Goal: Task Accomplishment & Management: Manage account settings

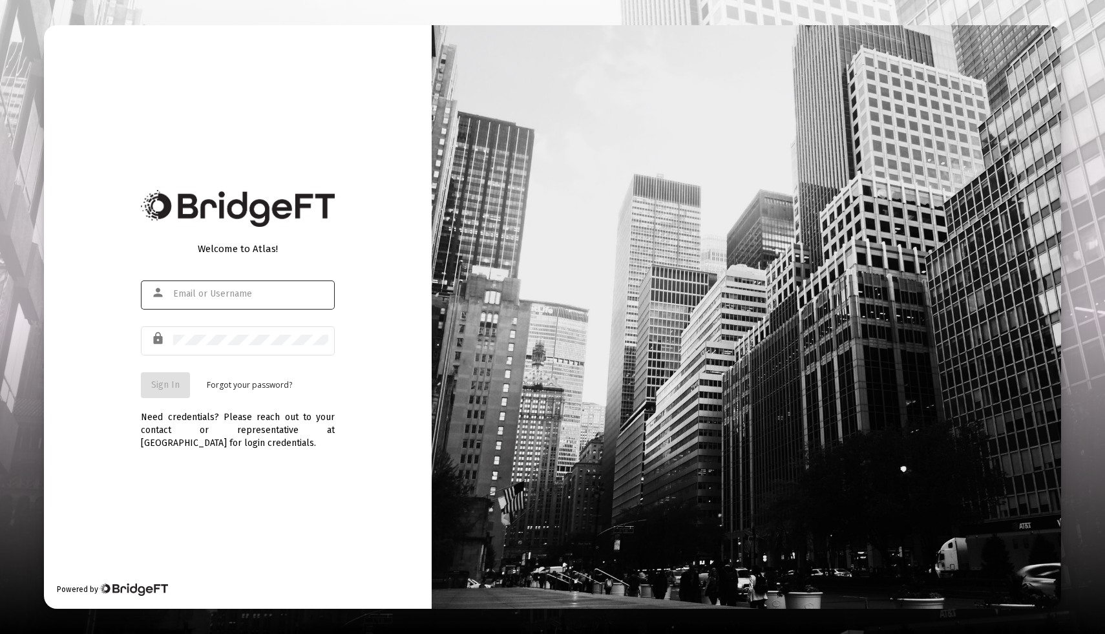
type input "mark@vimvest.com"
click at [156, 391] on button "Sign In" at bounding box center [165, 385] width 49 height 26
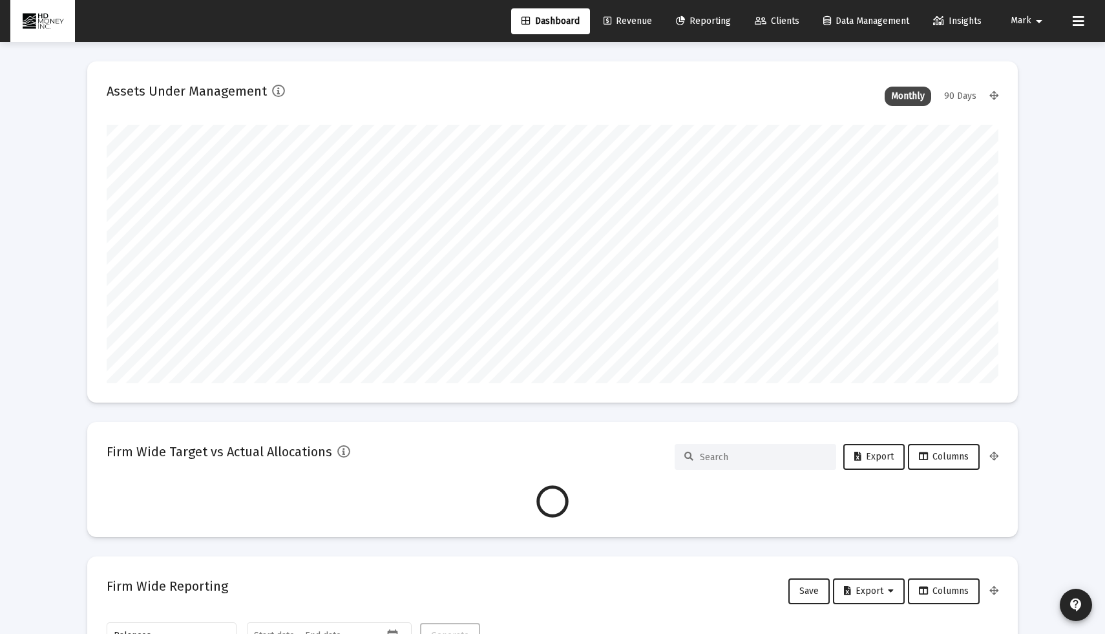
scroll to position [258, 891]
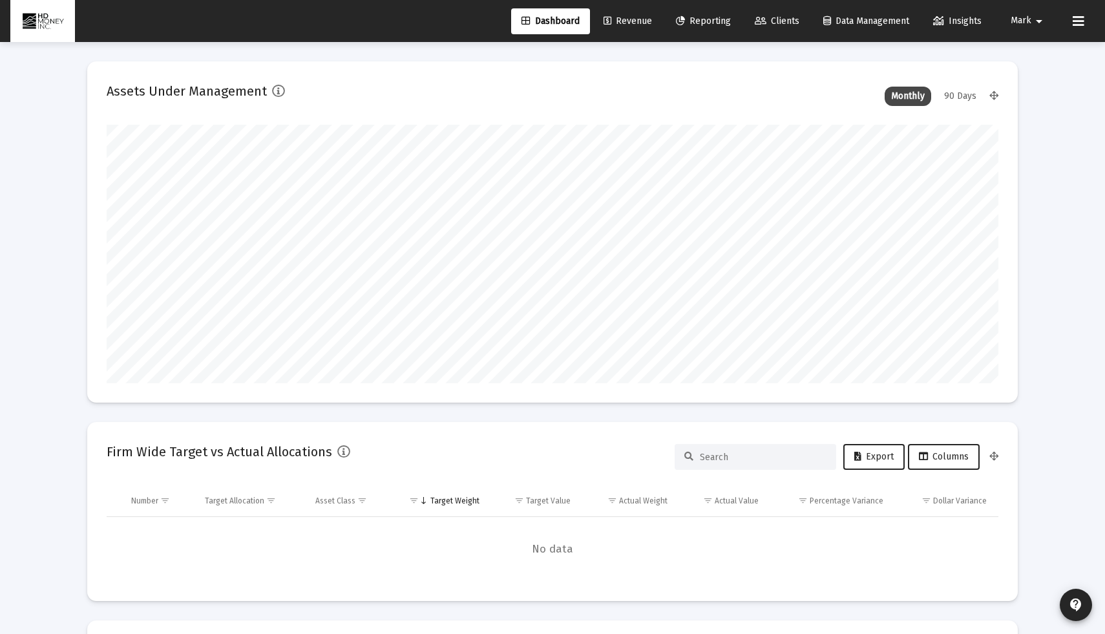
type input "2025-08-13"
click at [645, 26] on link "Revenue" at bounding box center [627, 21] width 69 height 26
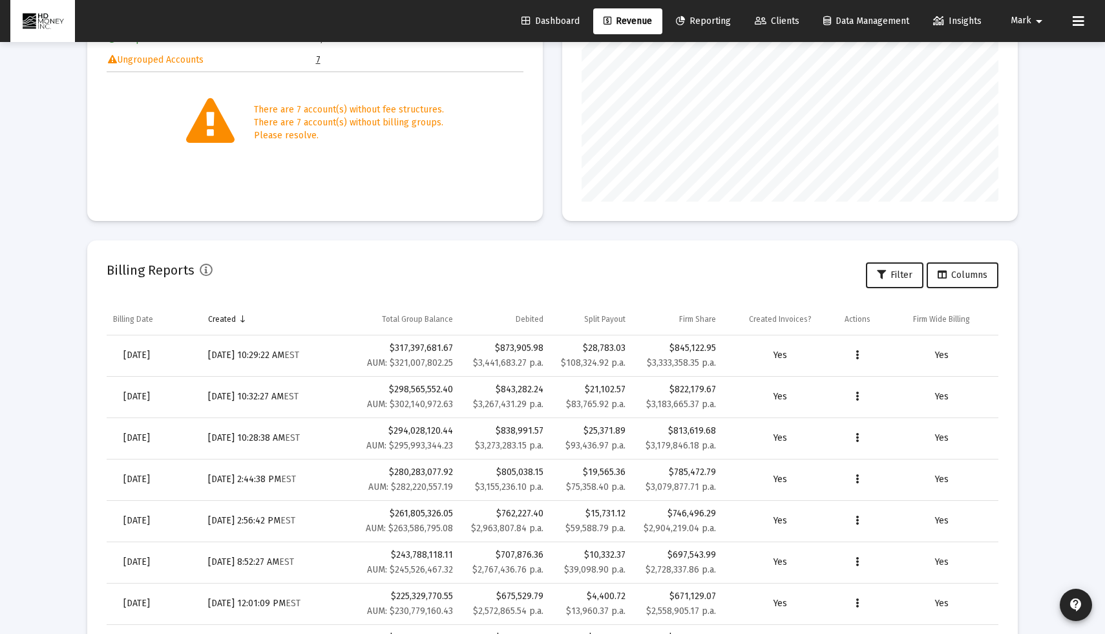
scroll to position [268, 0]
